Goal: Transaction & Acquisition: Purchase product/service

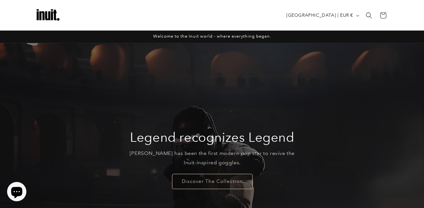
scroll to position [5, 0]
click at [193, 178] on link "Discover The Collection" at bounding box center [212, 181] width 80 height 15
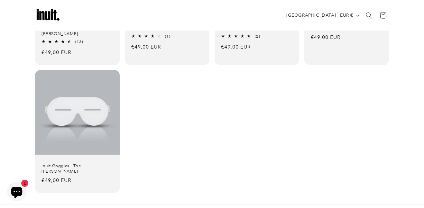
scroll to position [157, 0]
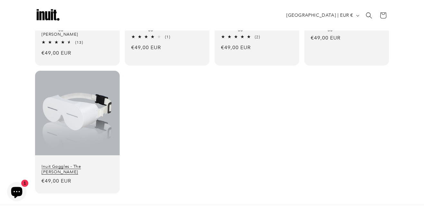
click at [108, 164] on link "Inuit Goggles - The [PERSON_NAME]" at bounding box center [78, 169] width 72 height 11
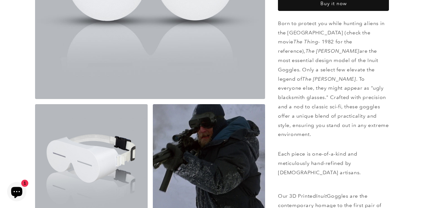
scroll to position [179, 0]
